Goal: Check status

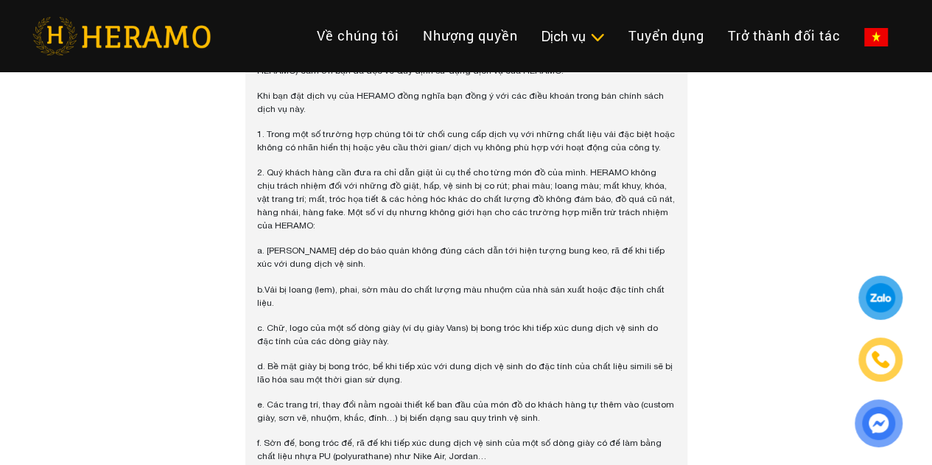
scroll to position [1425, 0]
